Goal: Task Accomplishment & Management: Use online tool/utility

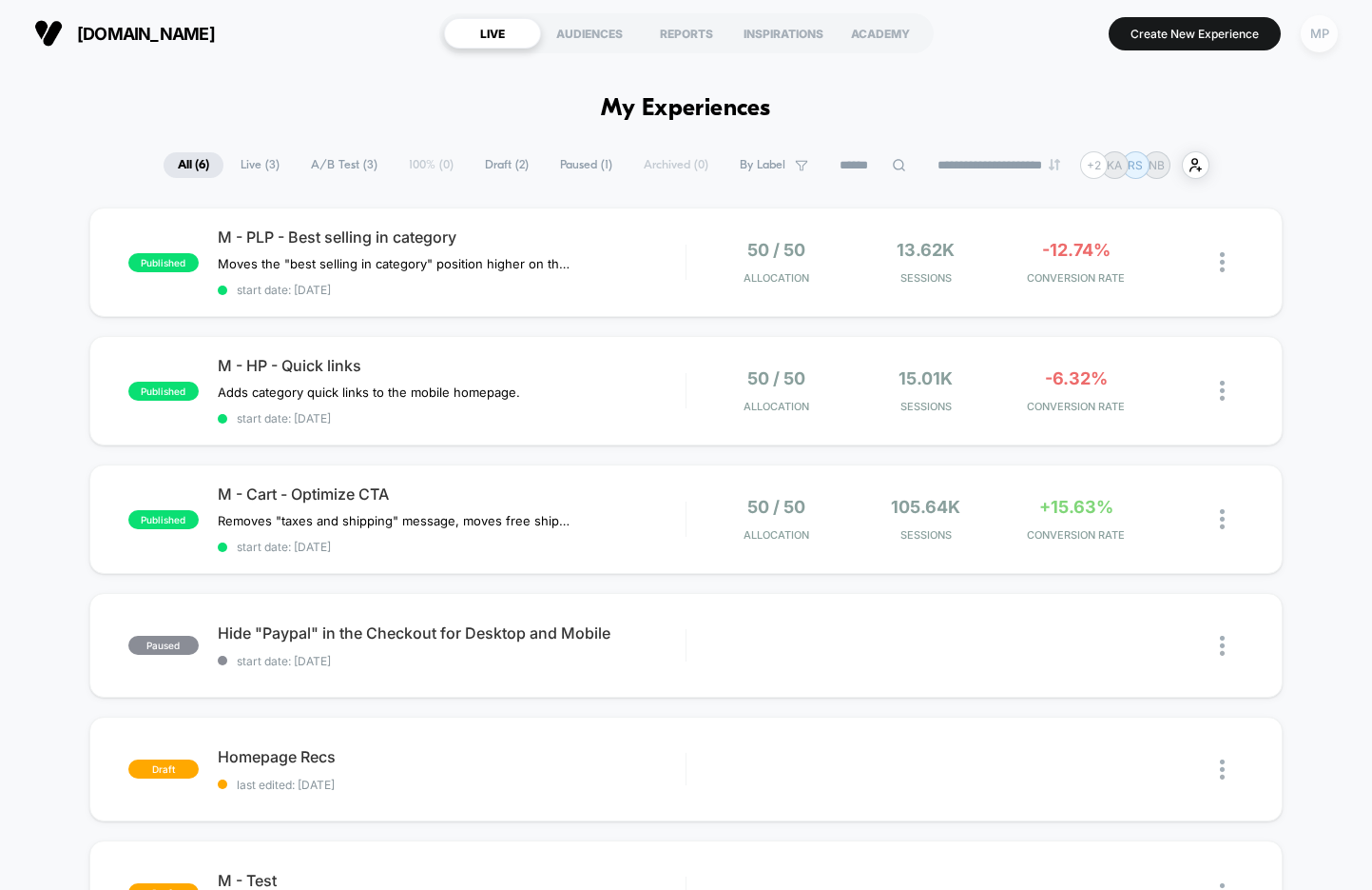
click at [1323, 32] on div "MP" at bounding box center [1319, 34] width 38 height 38
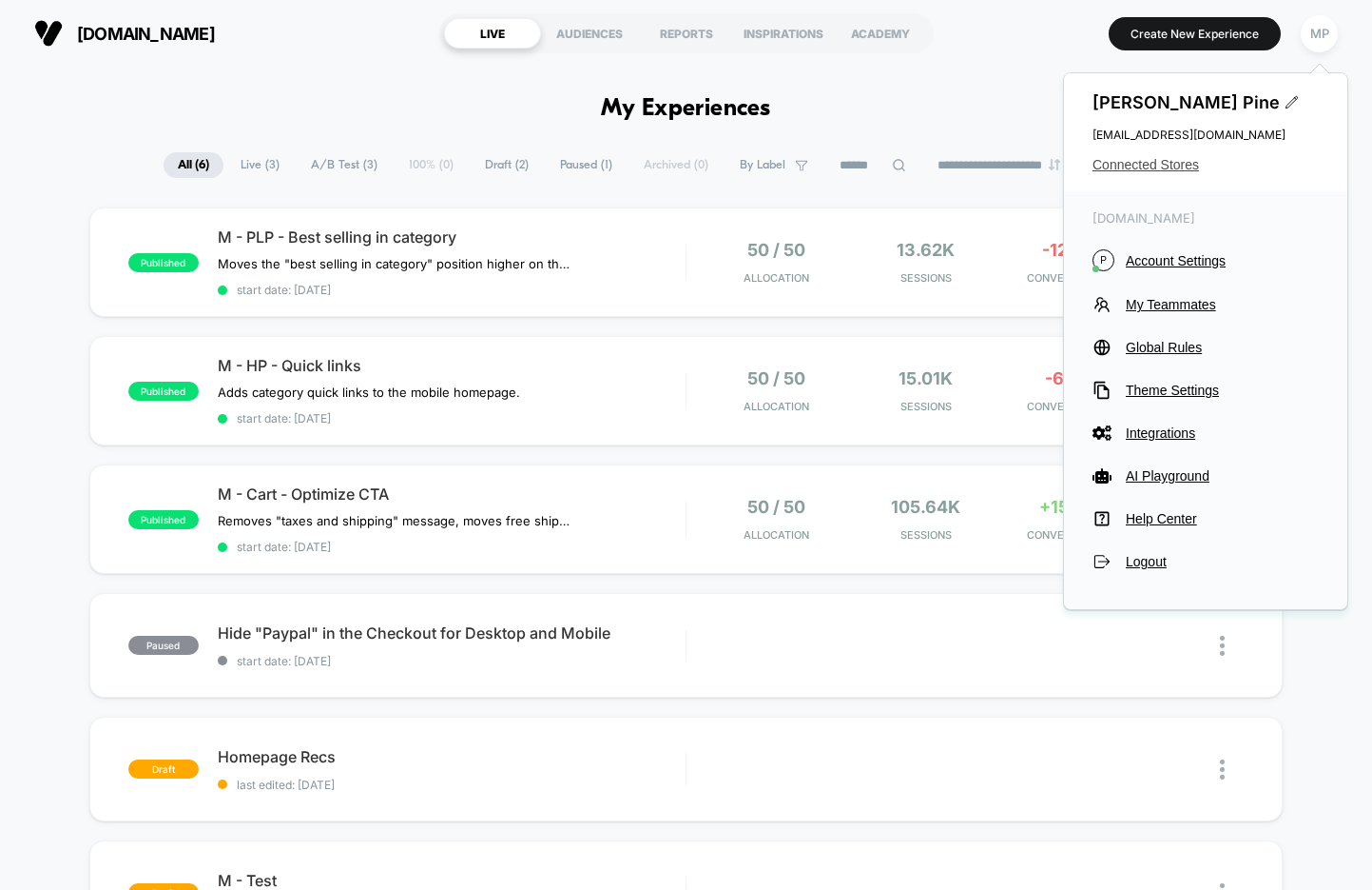
click at [1169, 161] on span "Connected Stores" at bounding box center [1205, 165] width 226 height 15
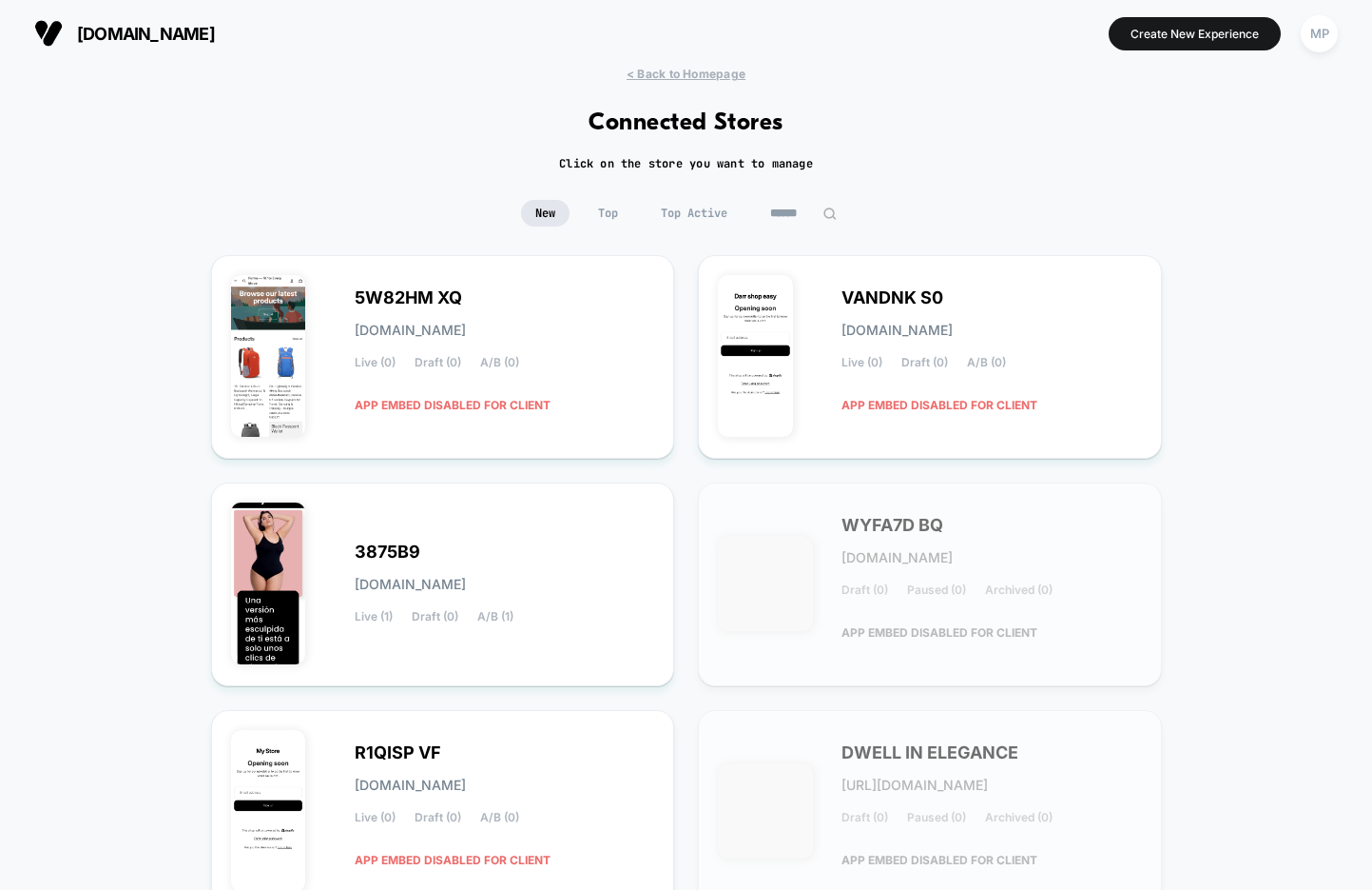
click at [804, 202] on input at bounding box center [803, 213] width 95 height 27
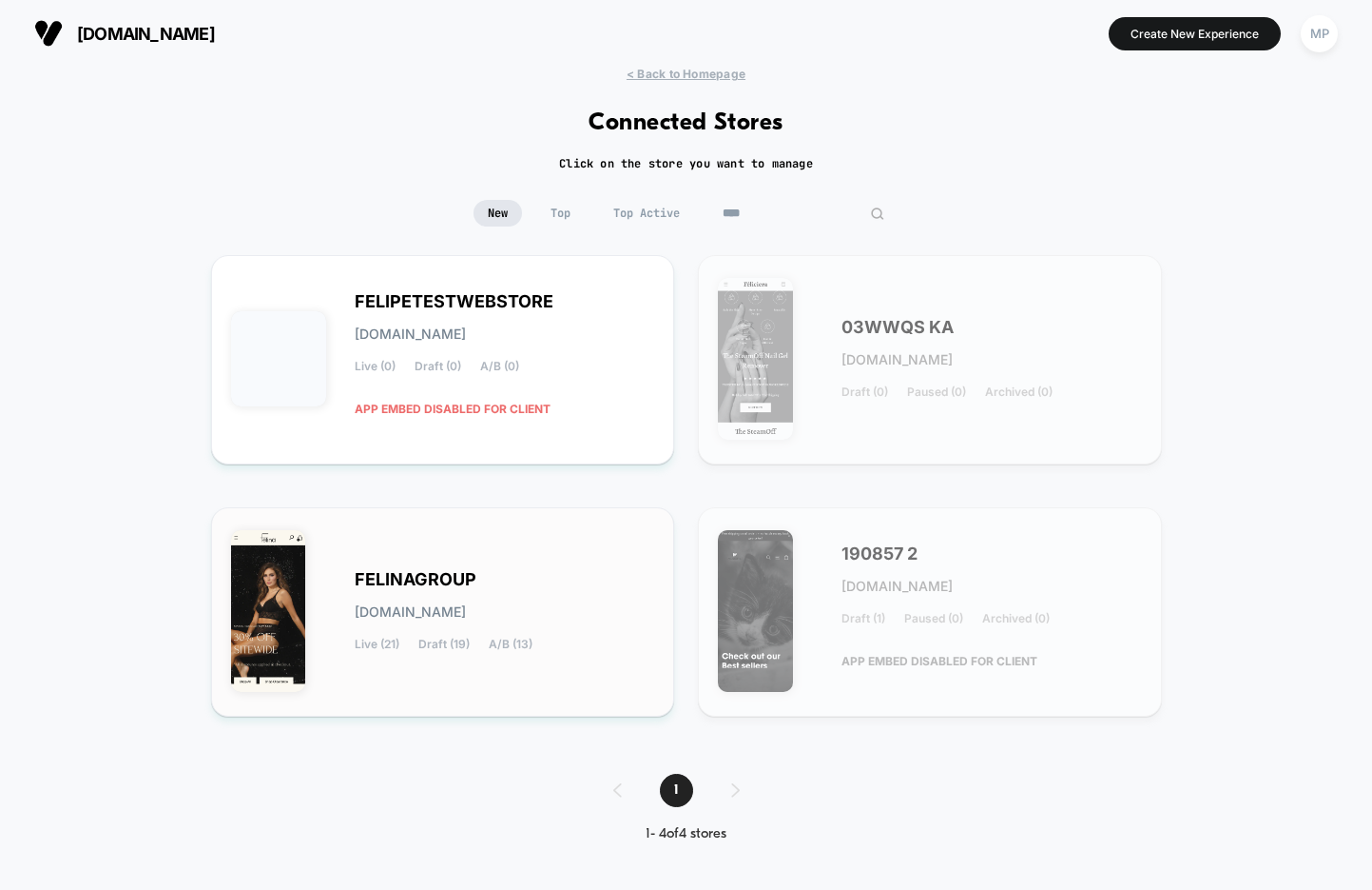
type input "****"
click at [502, 567] on div "FELINAGROUP [DOMAIN_NAME] Live (21) Draft (19) A/B (13)" at bounding box center [443, 612] width 425 height 170
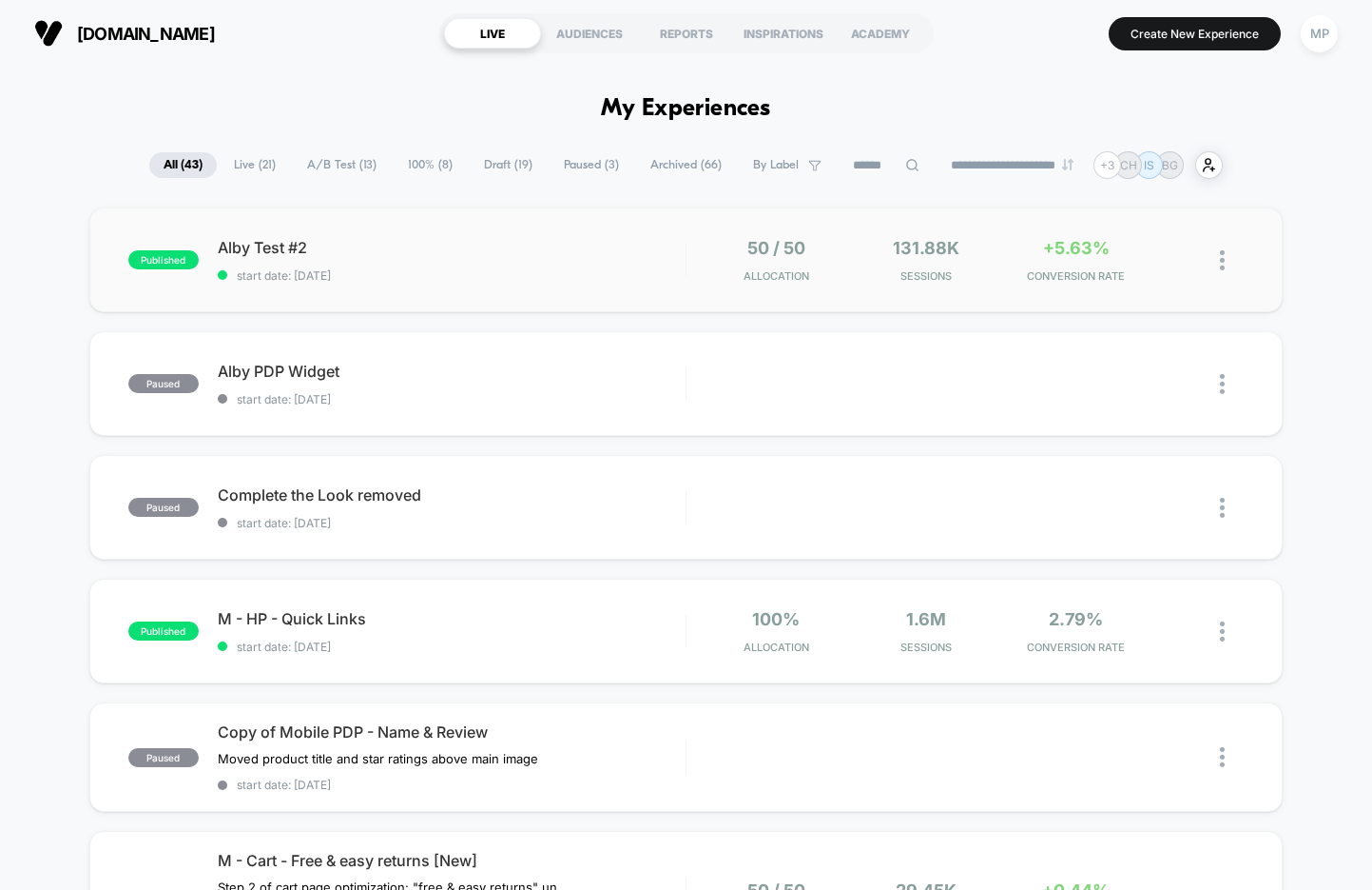
click at [521, 291] on div "published Alby Test #2 start date: [DATE] 50 / 50 Allocation 131.88k Sessions +…" at bounding box center [686, 259] width 1194 height 105
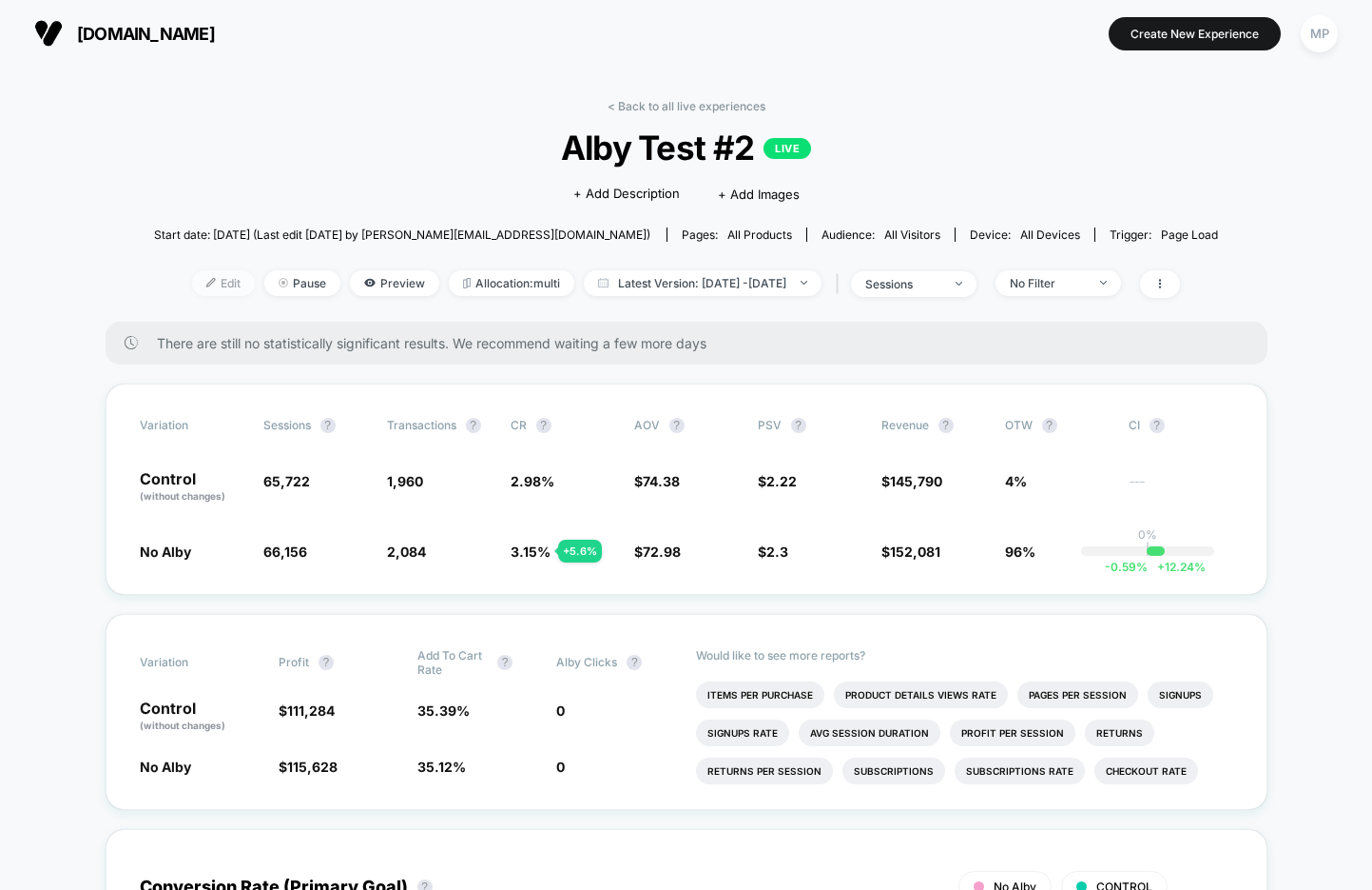
click at [198, 284] on span "Edit" at bounding box center [223, 283] width 63 height 26
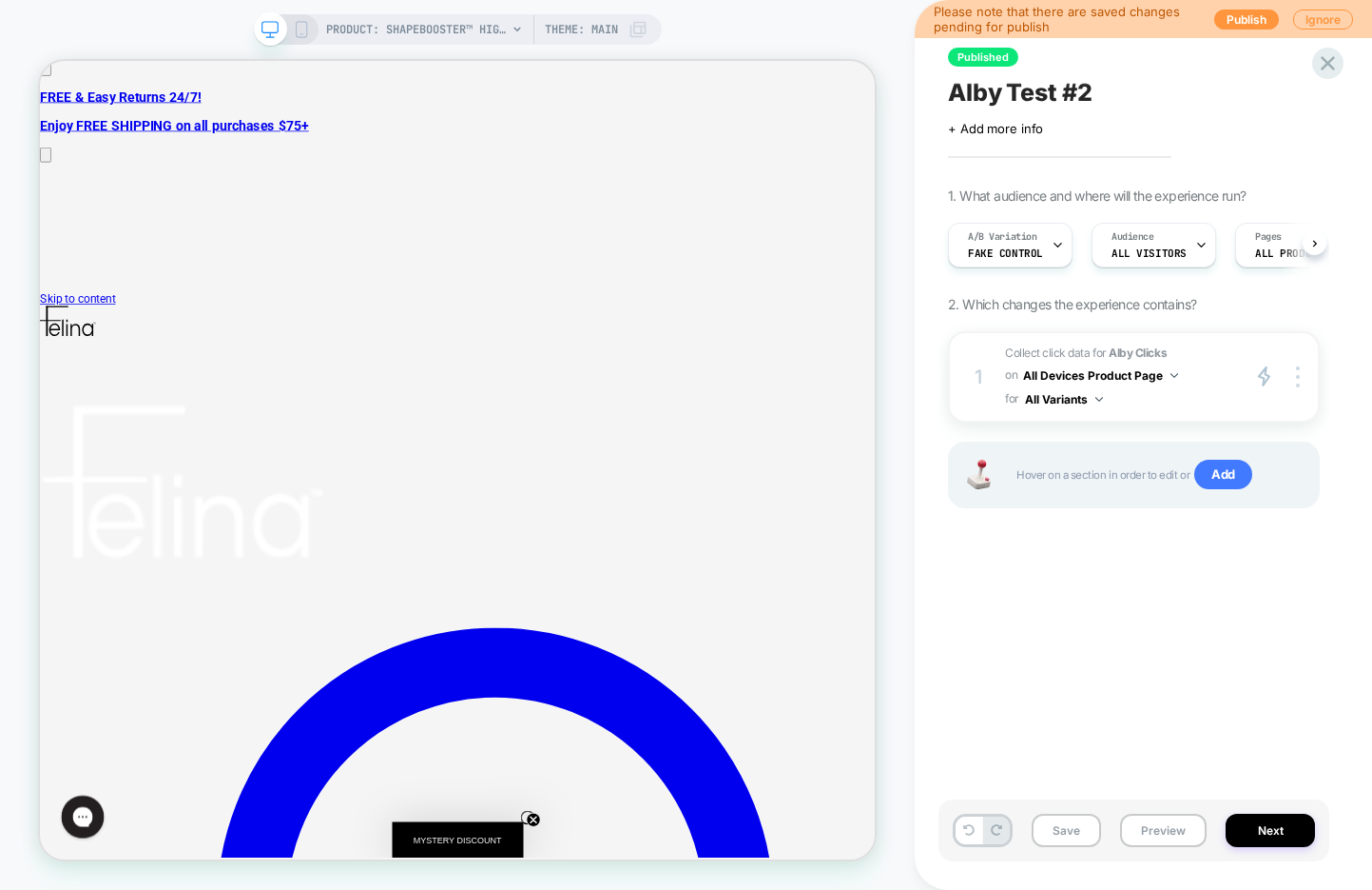
scroll to position [0, 1]
click at [1057, 239] on icon at bounding box center [1056, 245] width 13 height 13
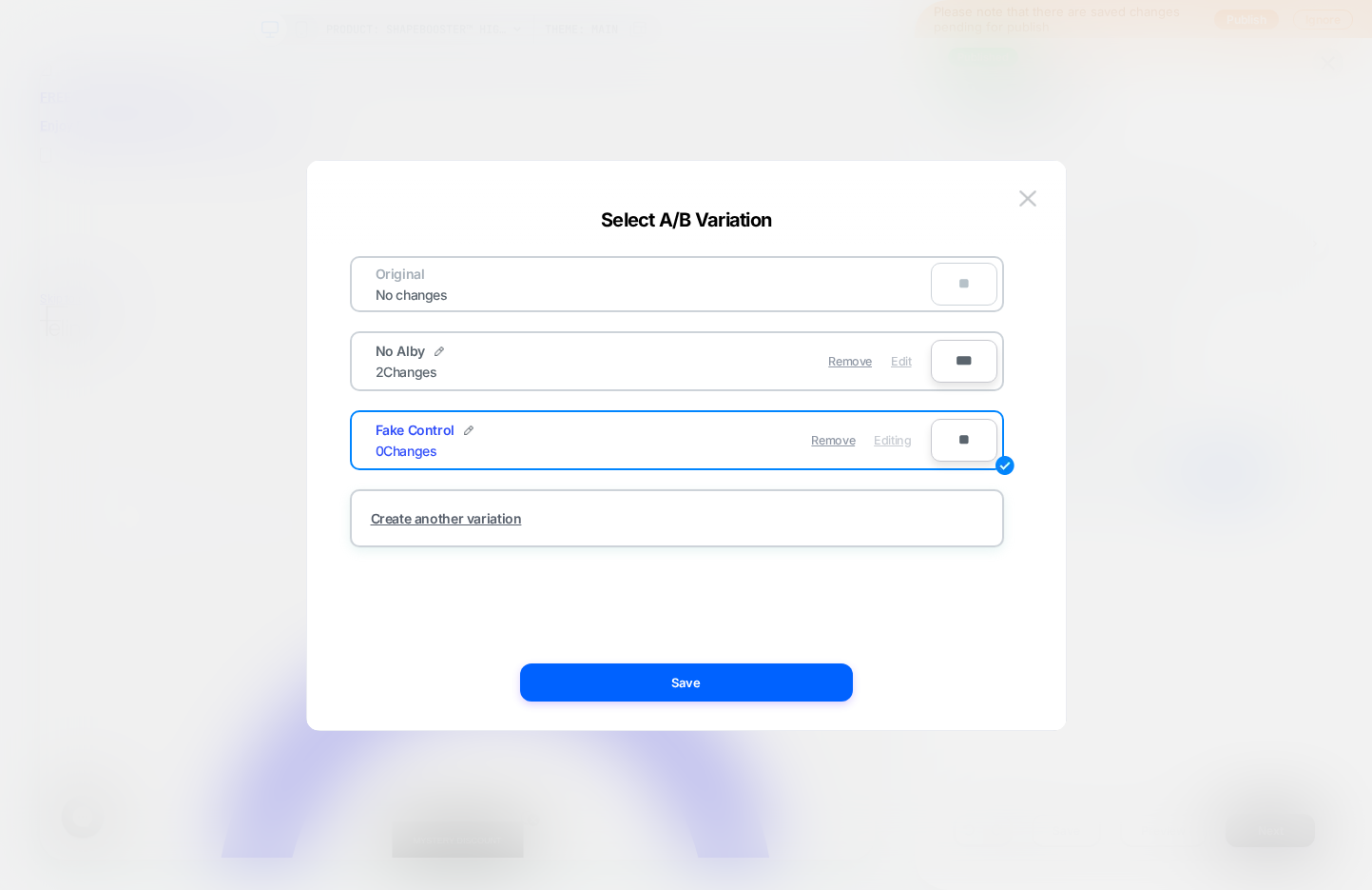
click at [895, 357] on span "Edit" at bounding box center [901, 360] width 20 height 14
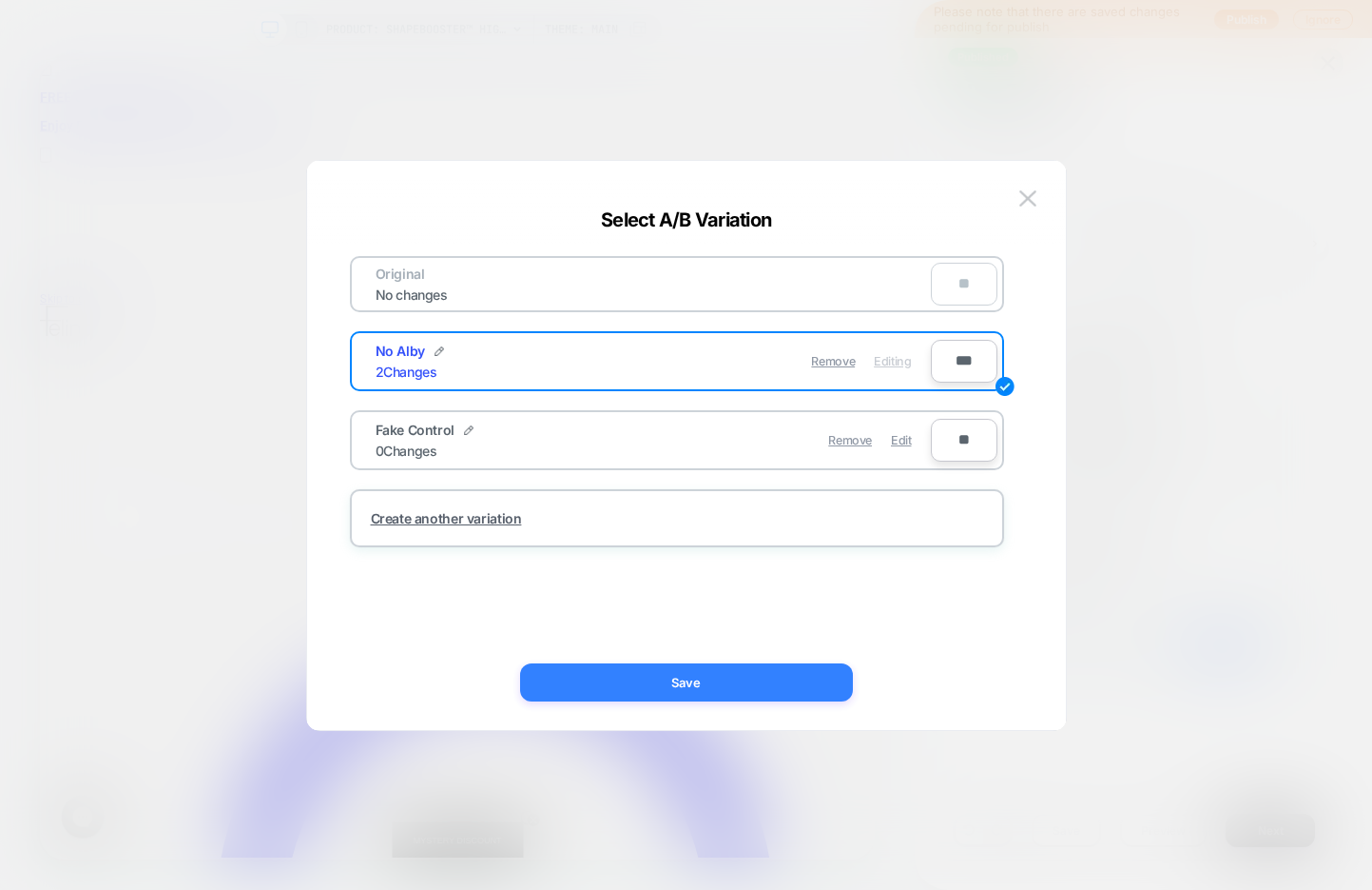
click at [695, 675] on button "Save" at bounding box center [686, 682] width 333 height 39
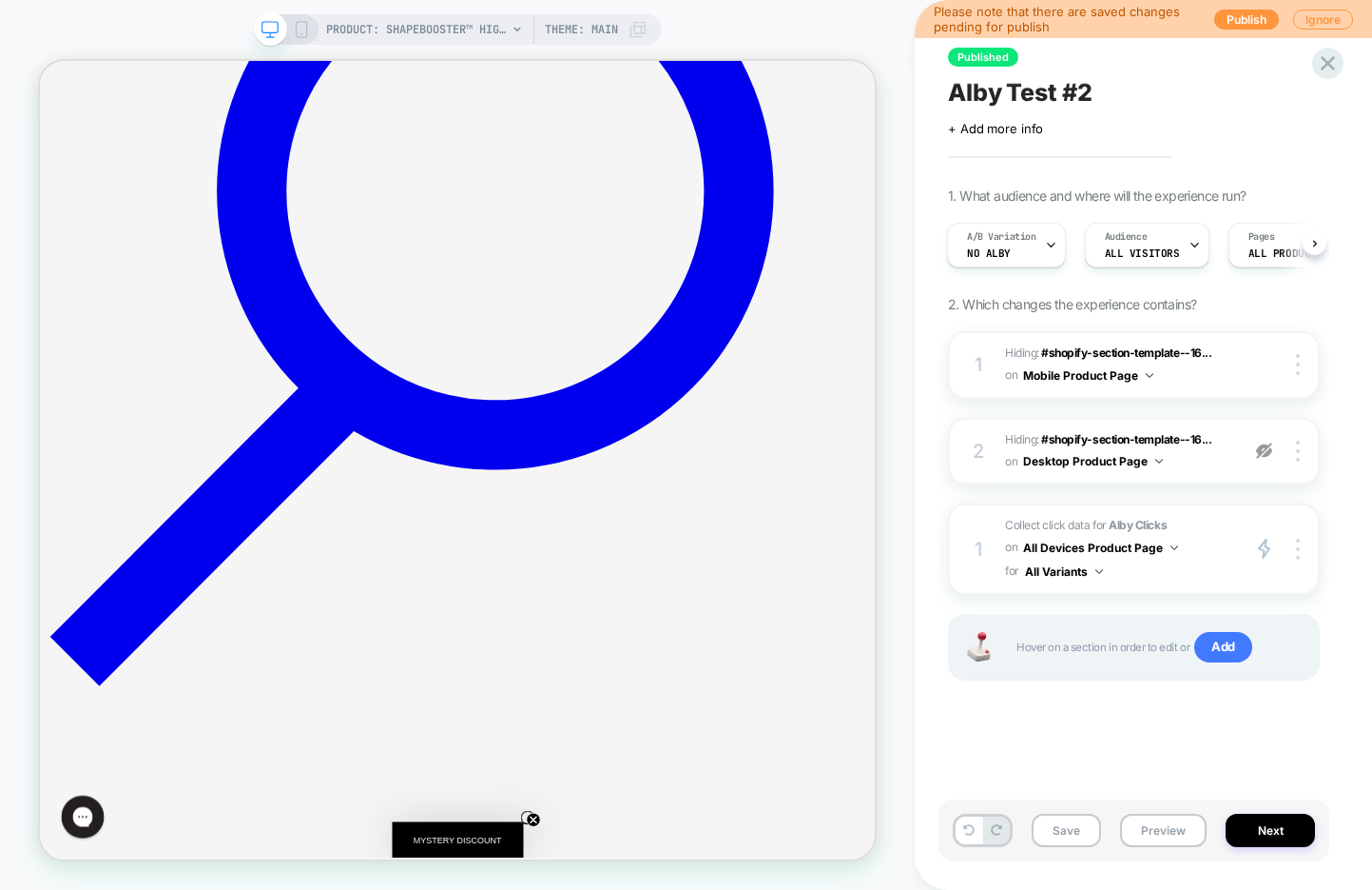
scroll to position [955, 0]
click at [1270, 453] on img at bounding box center [1264, 450] width 16 height 16
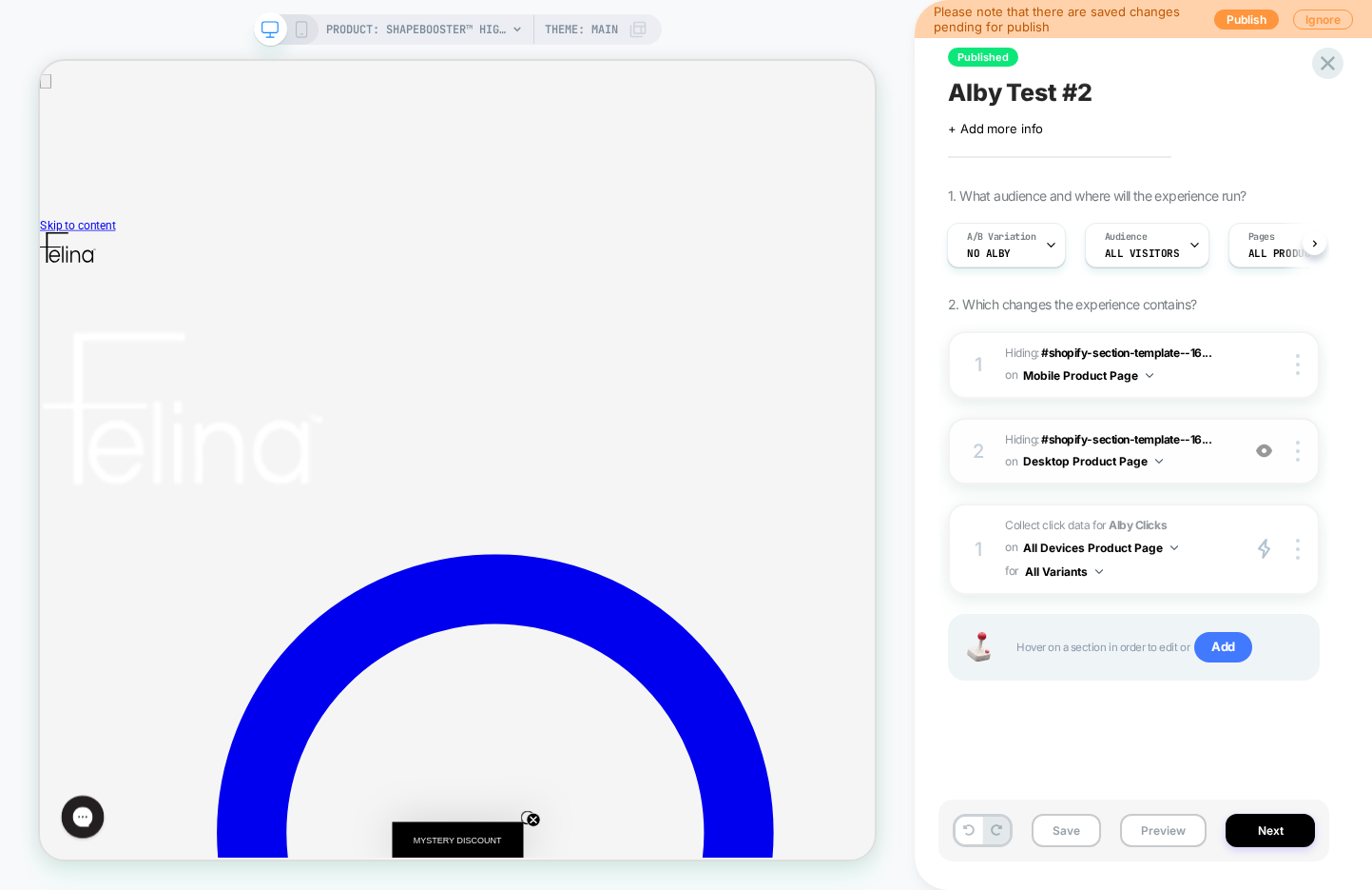
scroll to position [0, 0]
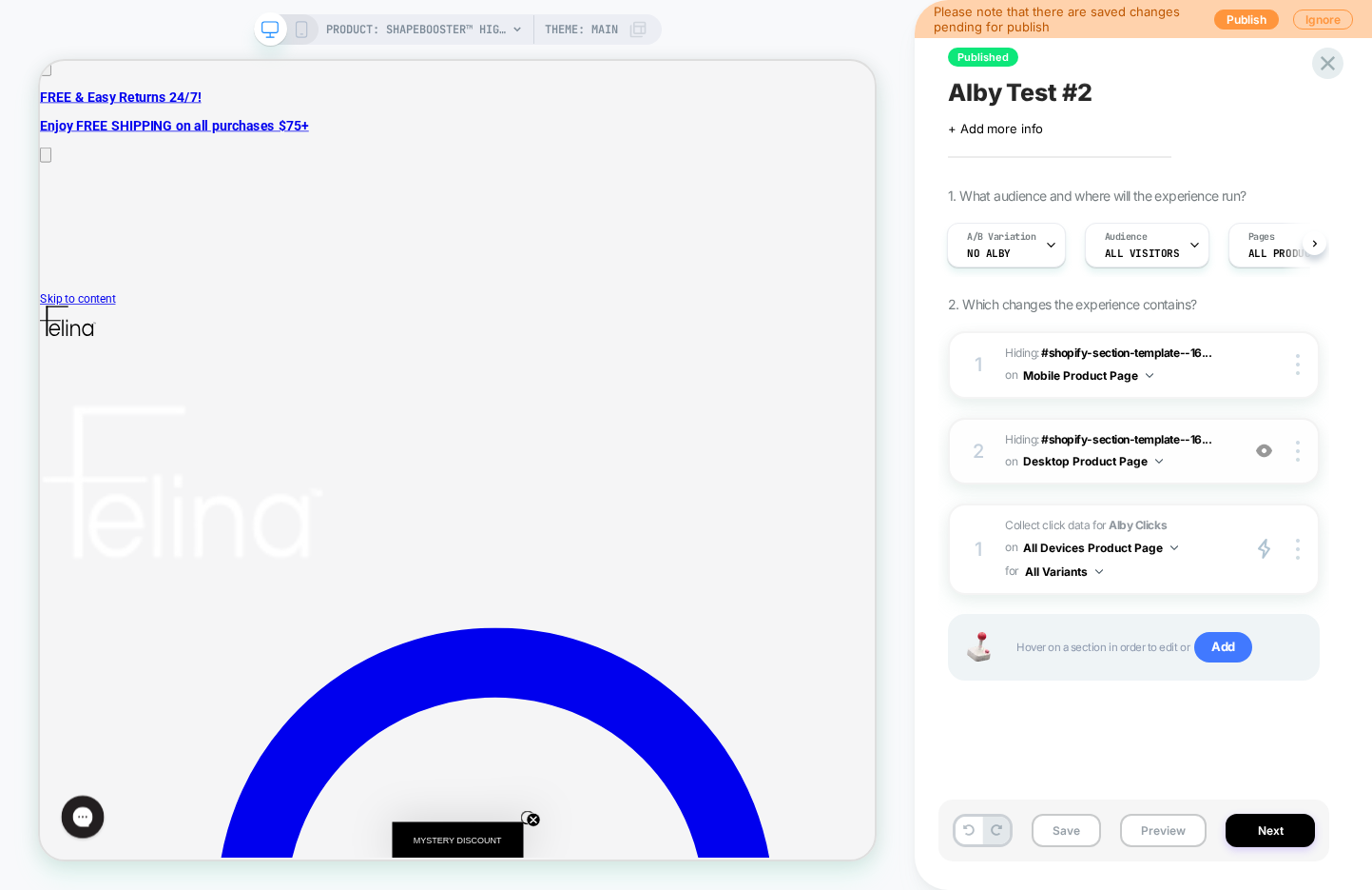
click at [1269, 446] on img at bounding box center [1264, 450] width 16 height 16
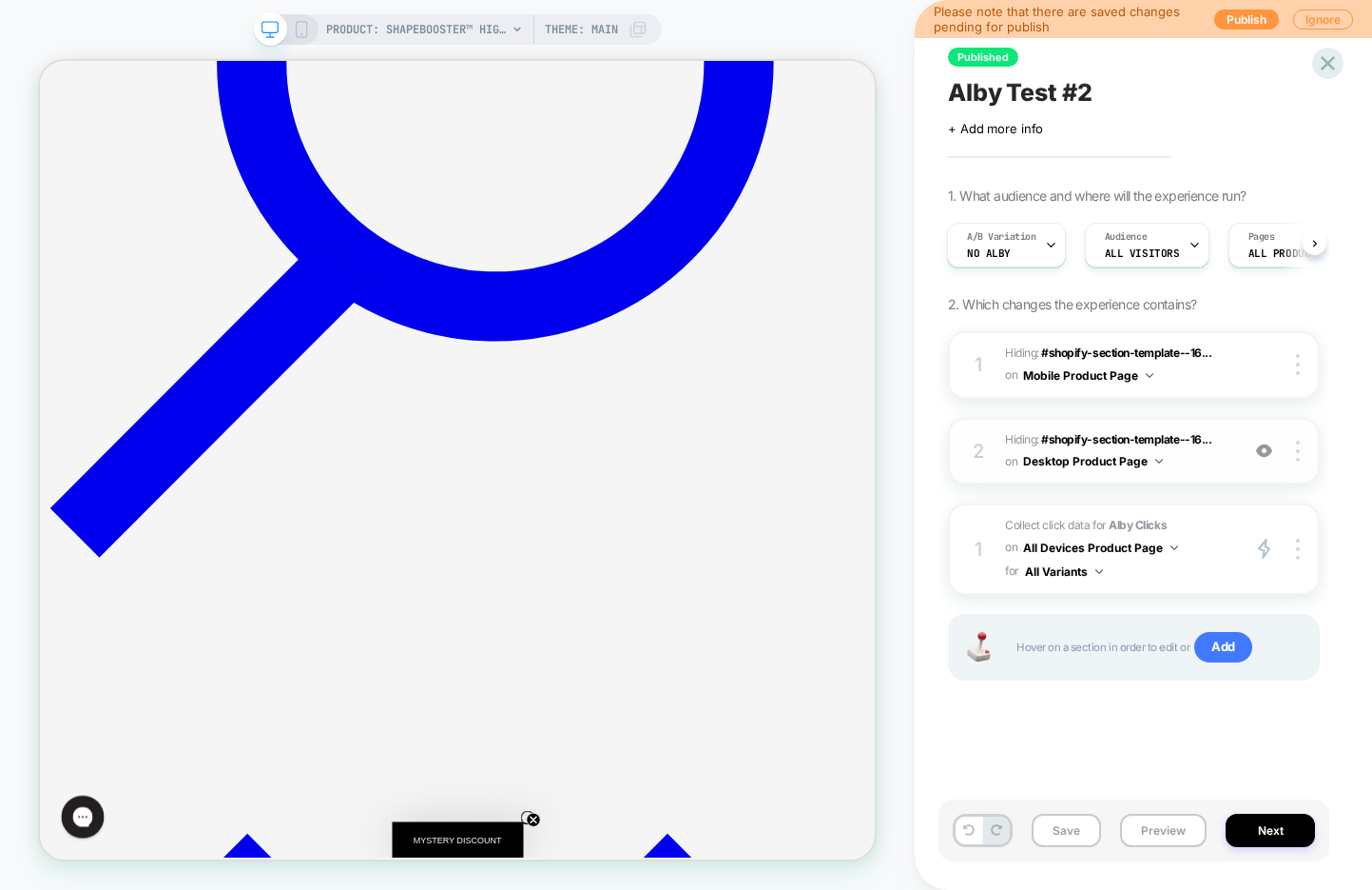
scroll to position [1127, 0]
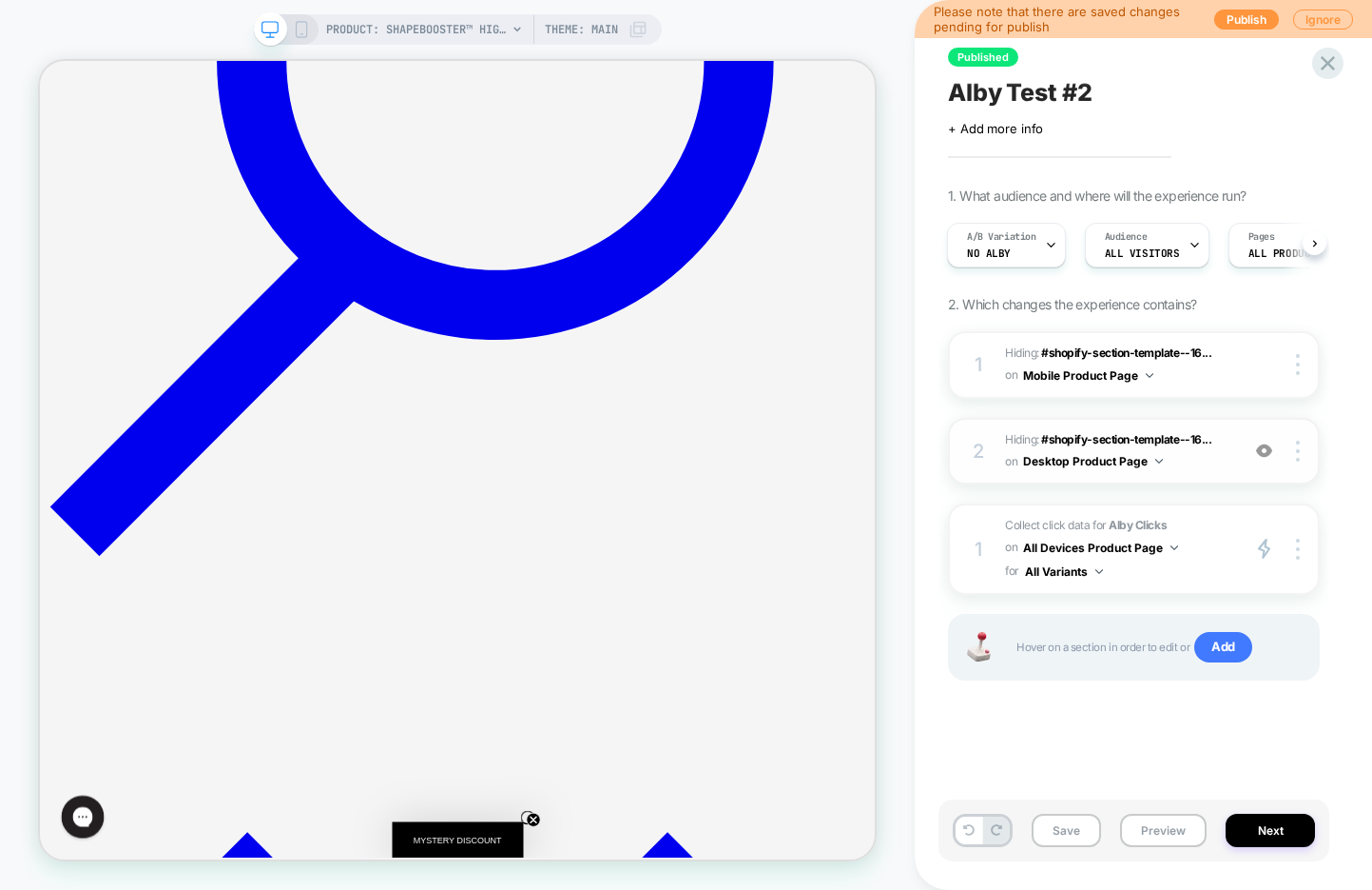
click at [1261, 448] on img at bounding box center [1264, 450] width 16 height 16
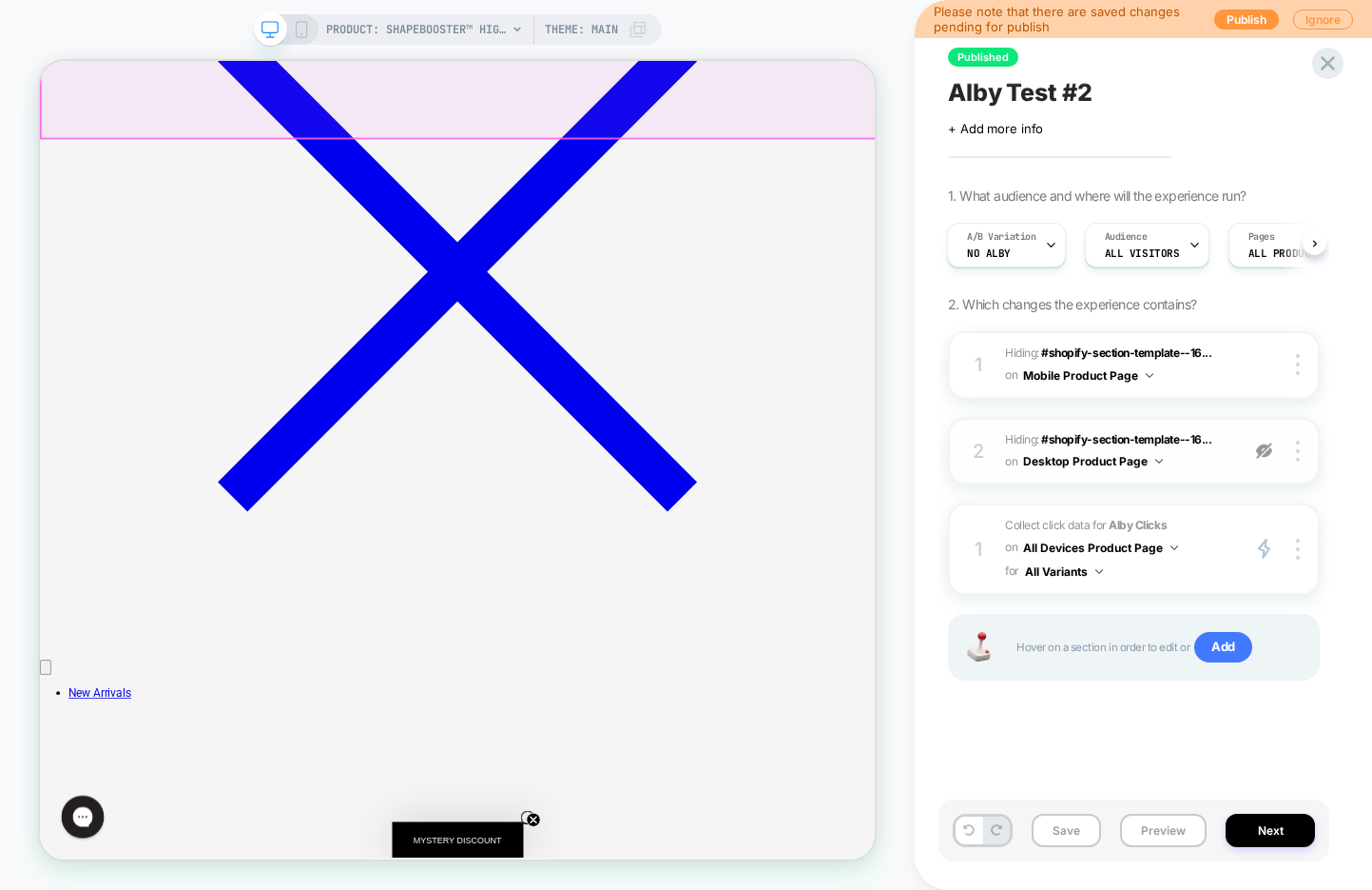
scroll to position [2180, 0]
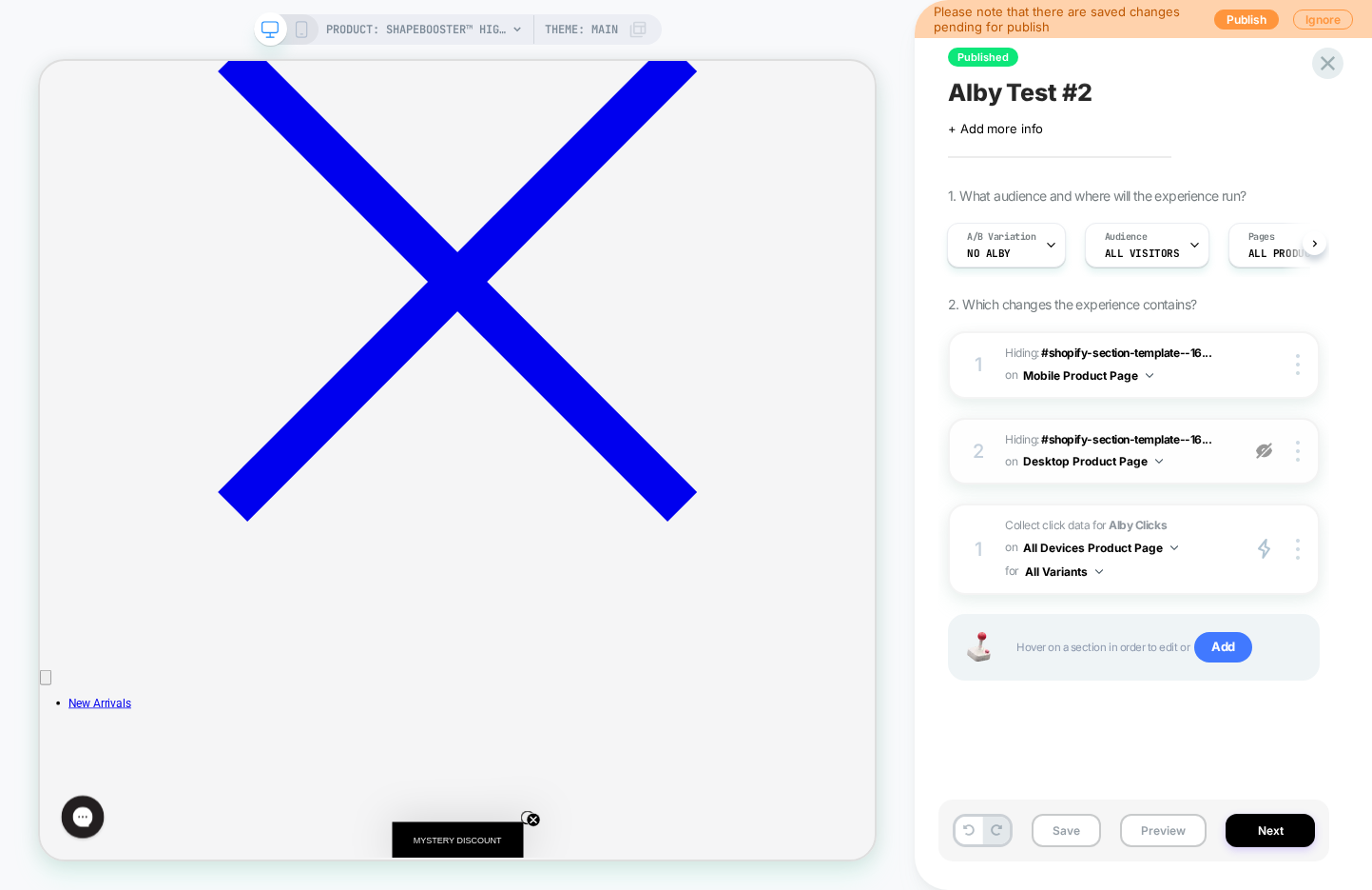
click at [1271, 454] on img at bounding box center [1264, 450] width 16 height 16
click at [1051, 826] on button "Save" at bounding box center [1067, 830] width 69 height 34
click at [1261, 824] on button "Next" at bounding box center [1270, 830] width 90 height 34
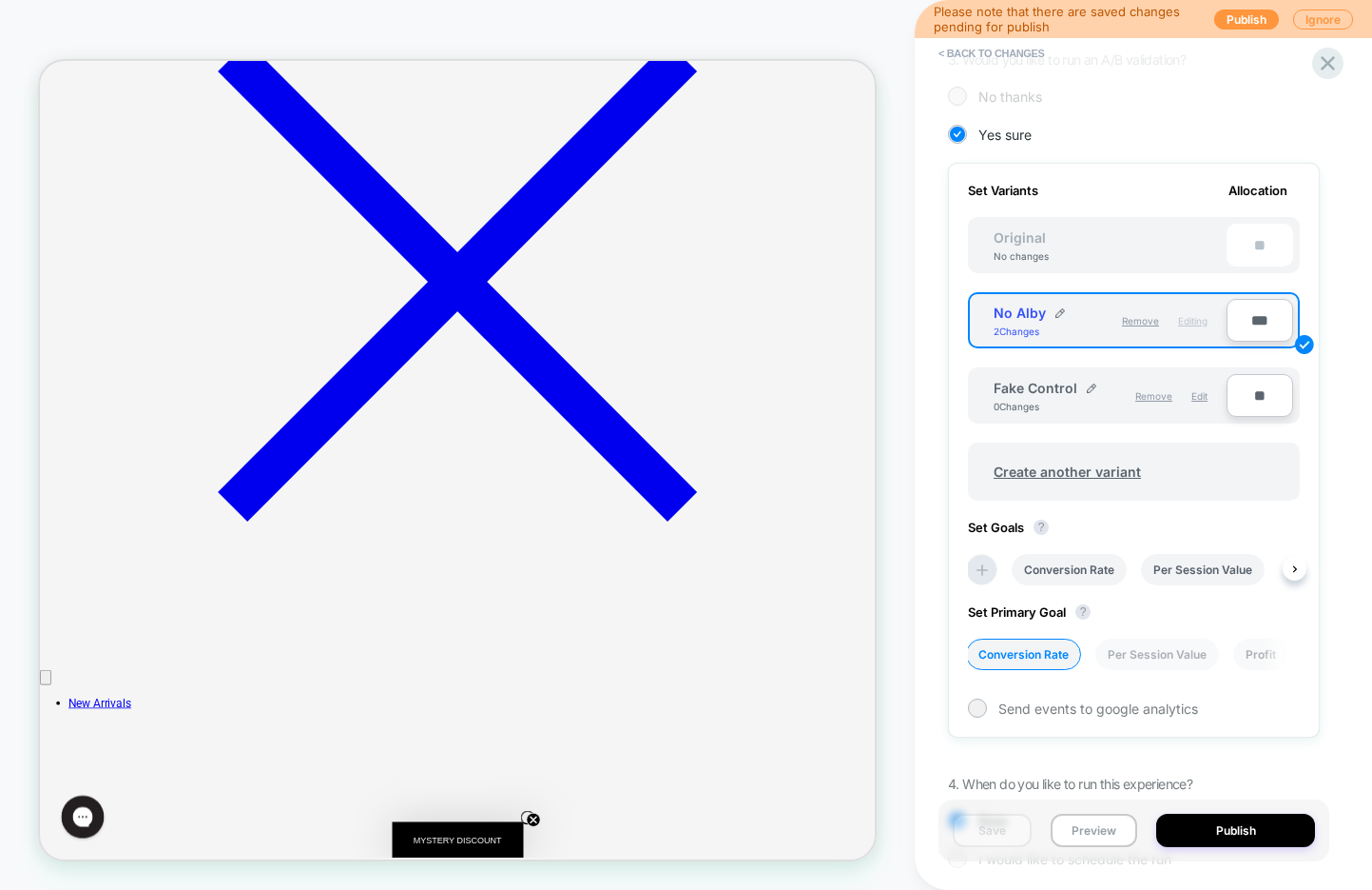
scroll to position [466, 0]
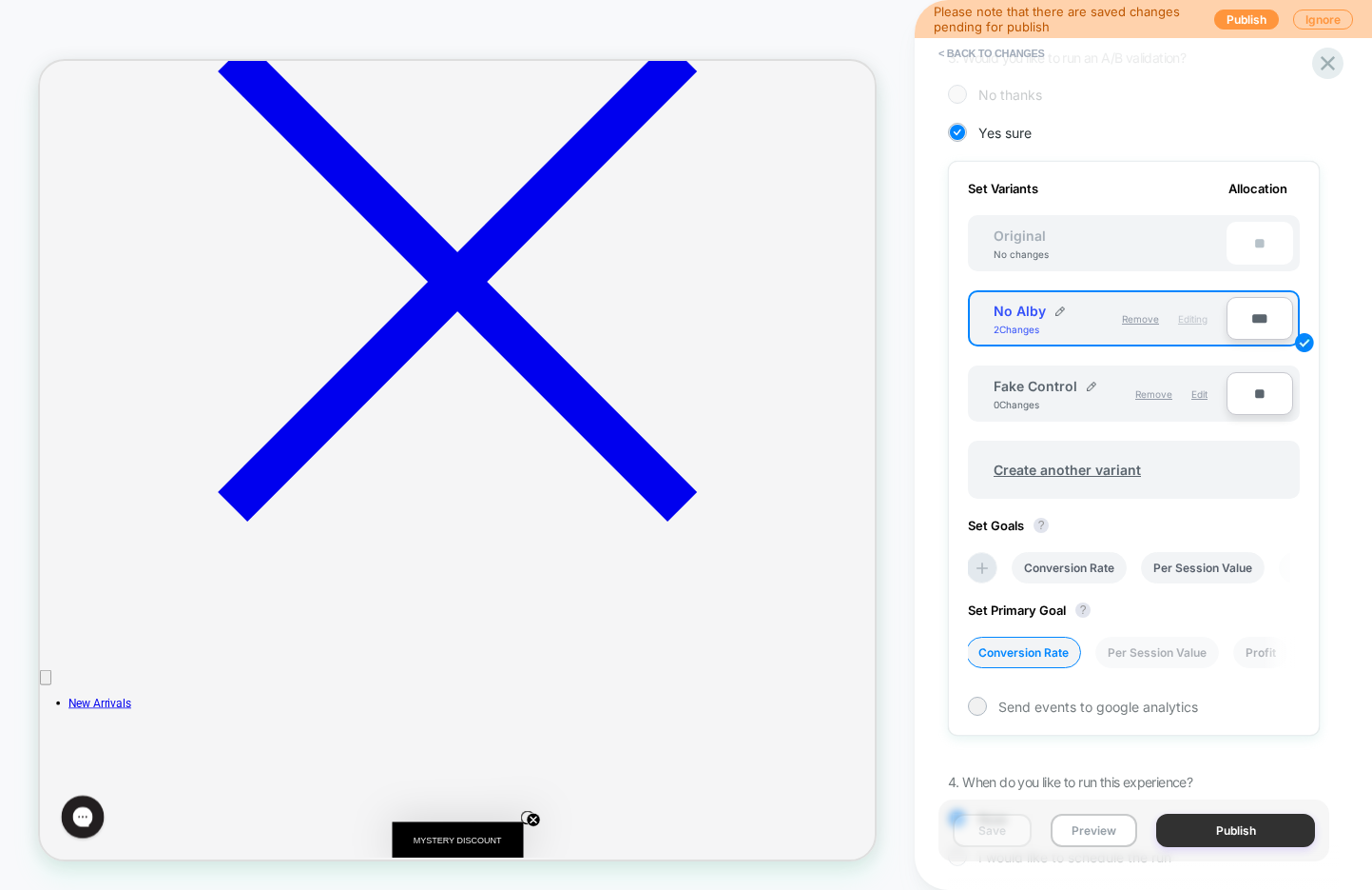
click at [1177, 831] on button "Publish" at bounding box center [1235, 830] width 159 height 34
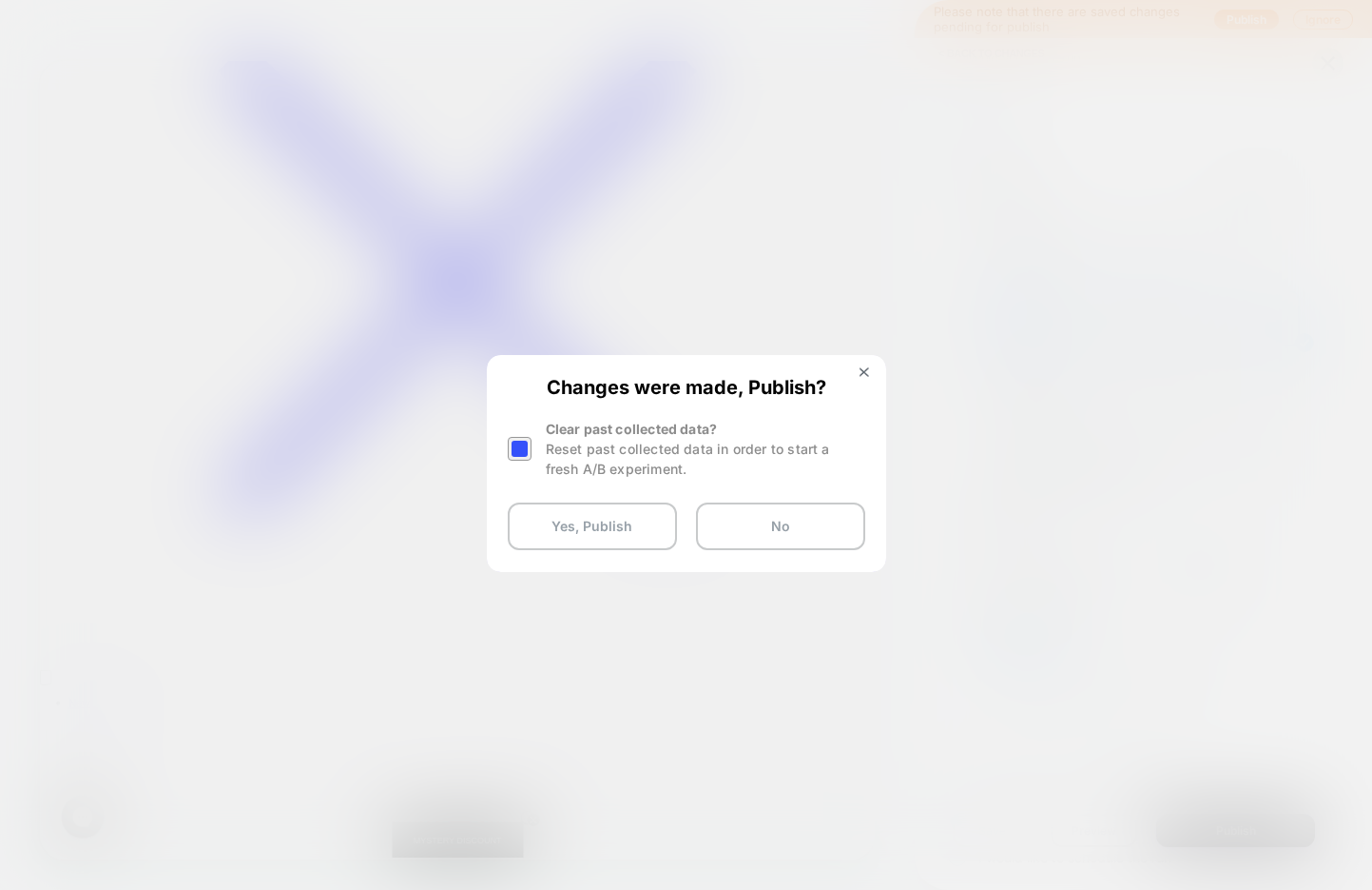
click at [526, 457] on div at bounding box center [519, 448] width 24 height 24
click at [560, 532] on button "Yes, Publish" at bounding box center [592, 526] width 169 height 47
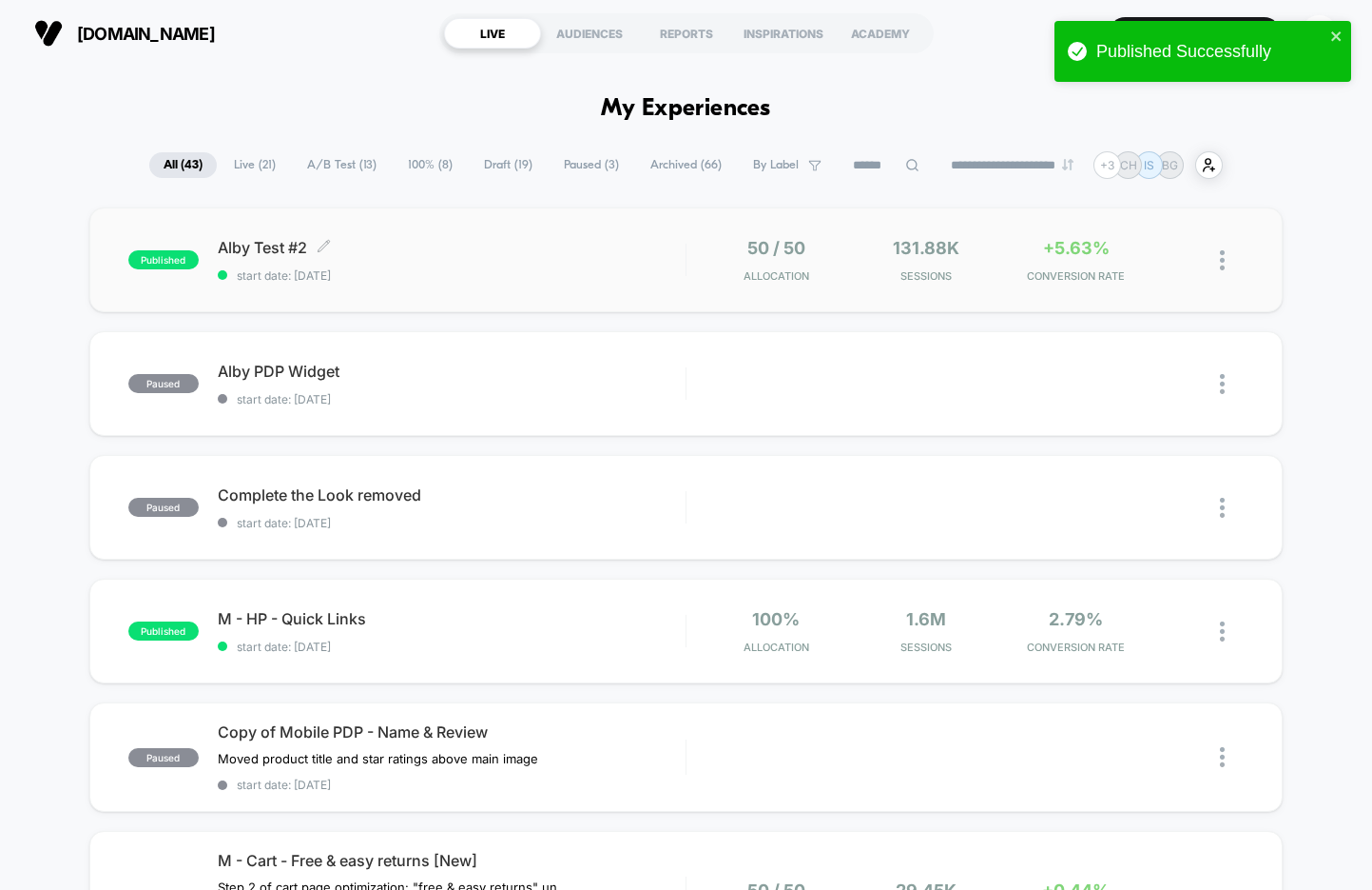
click at [470, 262] on div "Alby Test #2 Click to edit experience details Click to edit experience details …" at bounding box center [452, 260] width 468 height 44
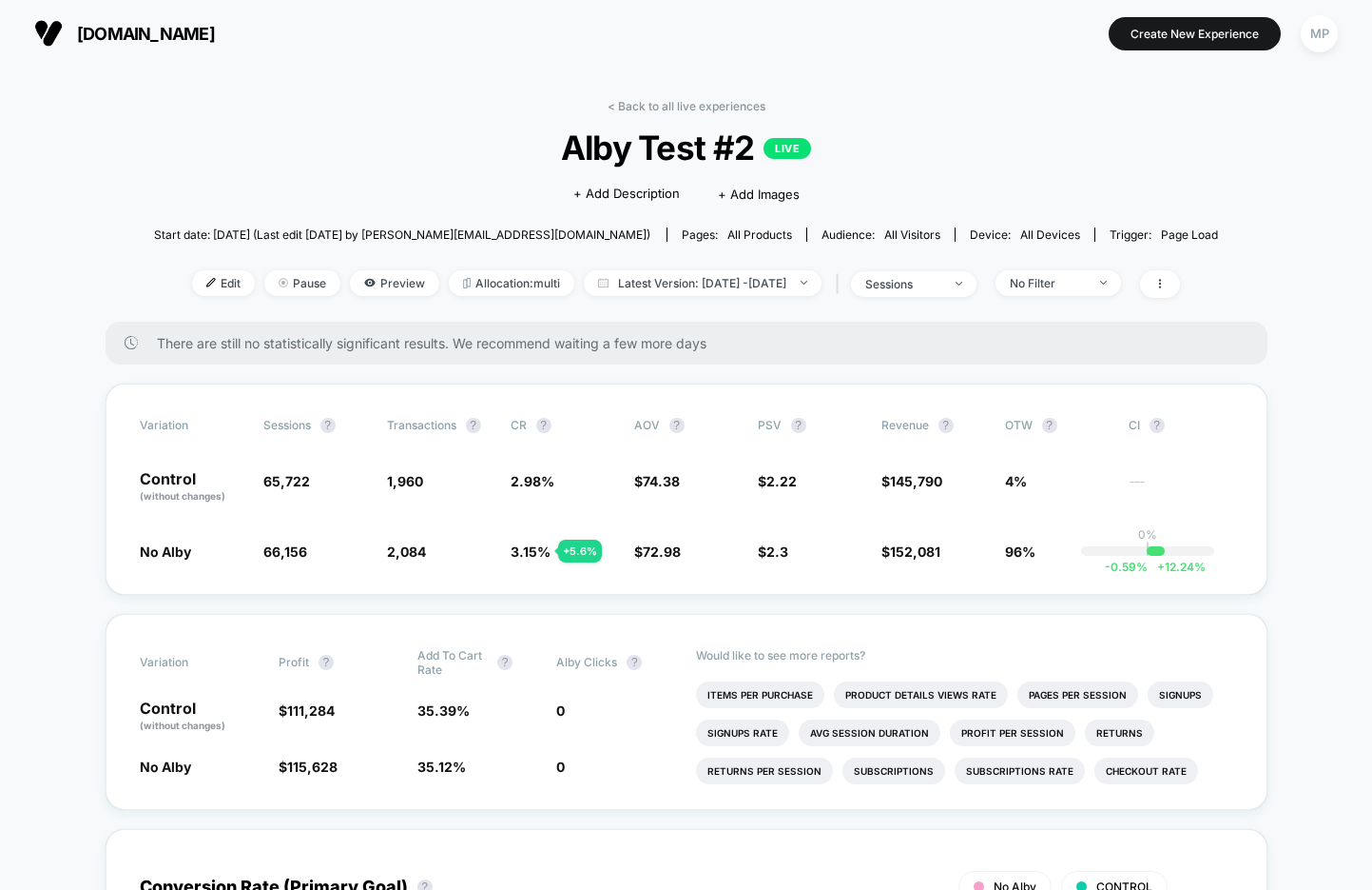
click at [653, 116] on div "< Back to all live experiences Alby Test #2 LIVE Click to edit experience detai…" at bounding box center [686, 210] width 1065 height 222
click at [660, 113] on div "< Back to all live experiences Alby Test #2 LIVE Click to edit experience detai…" at bounding box center [686, 210] width 1065 height 222
click at [660, 106] on link "< Back to all live experiences" at bounding box center [686, 106] width 158 height 14
